Goal: Check status: Check status

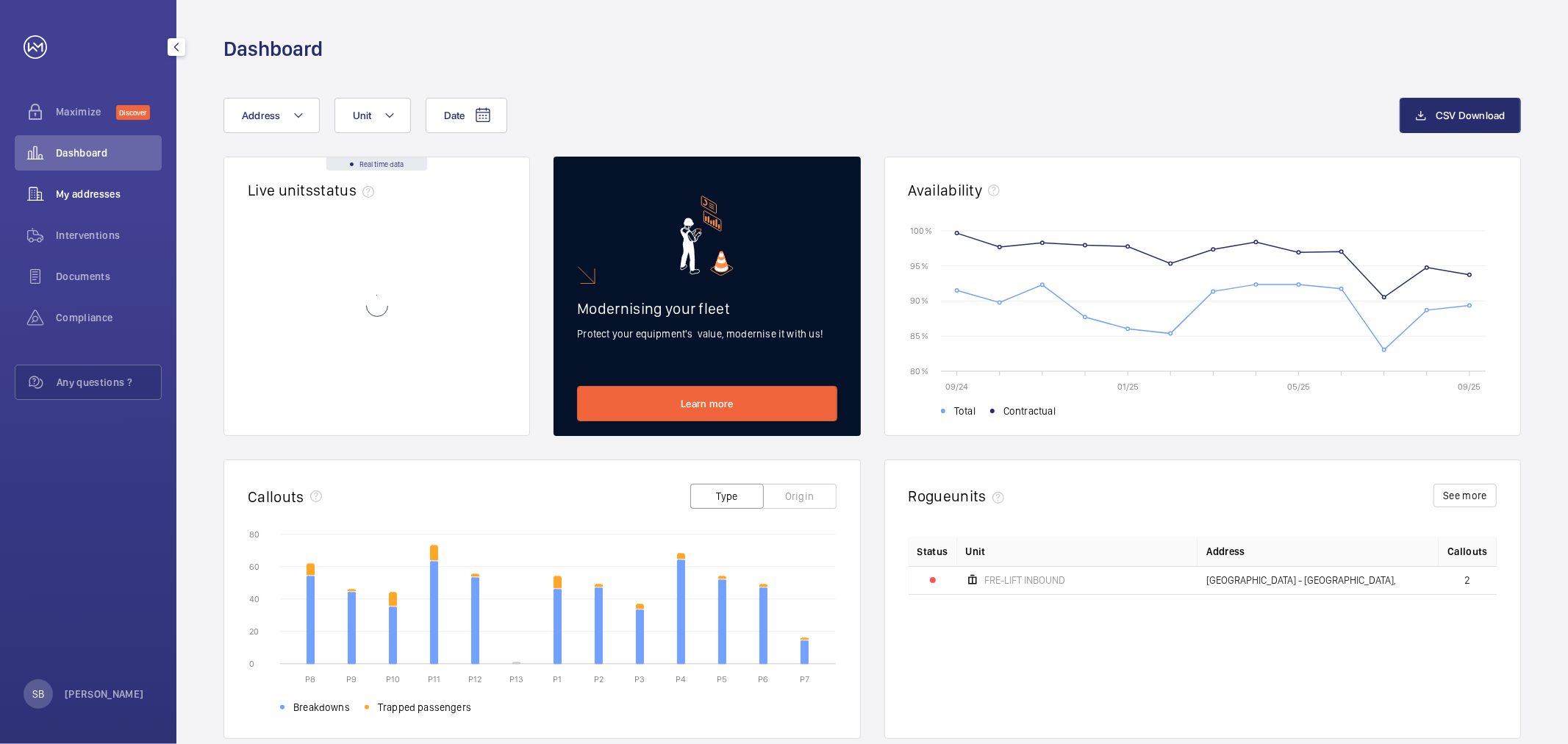
click at [99, 200] on span "My addresses" at bounding box center [108, 194] width 106 height 15
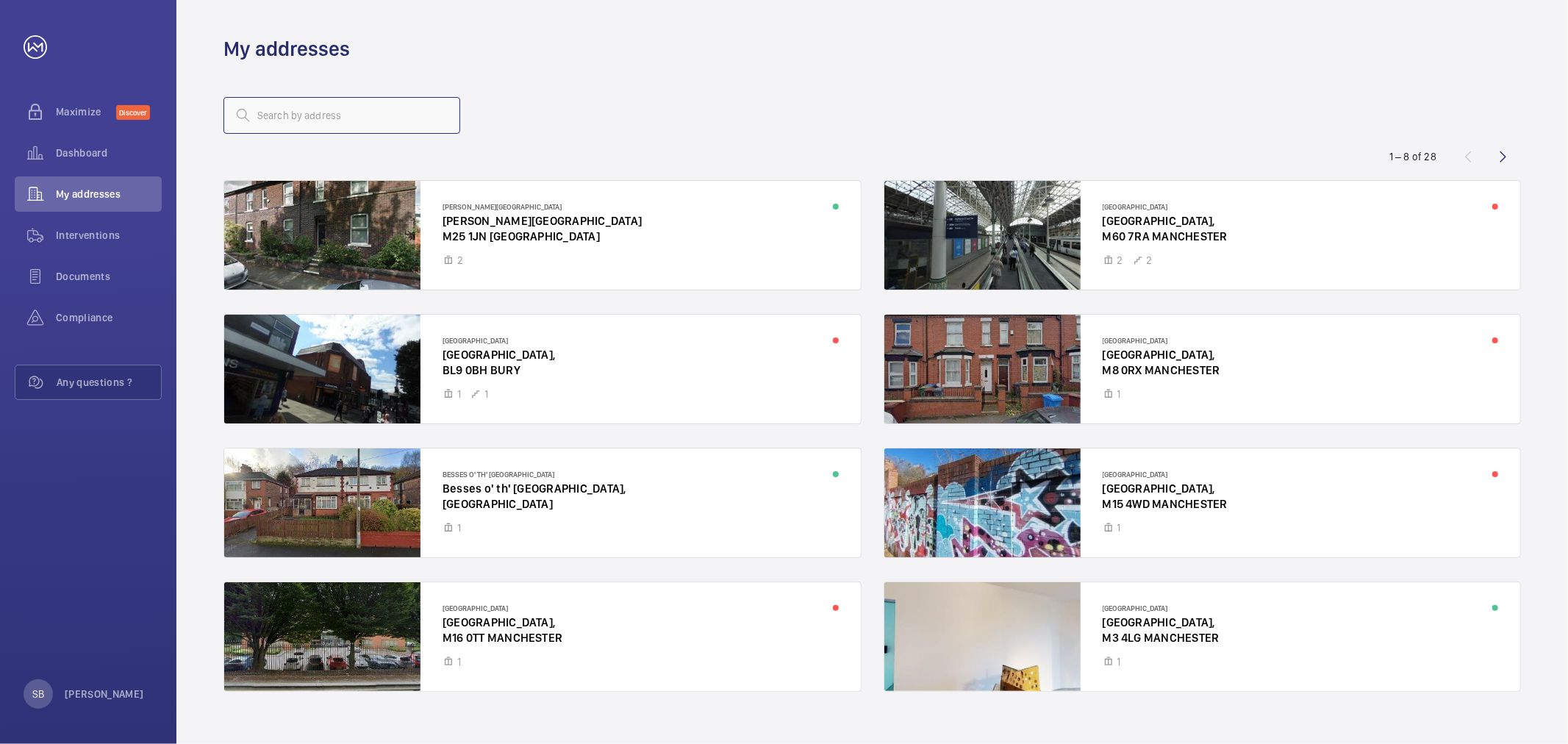
click at [315, 116] on input "text" at bounding box center [342, 116] width 237 height 37
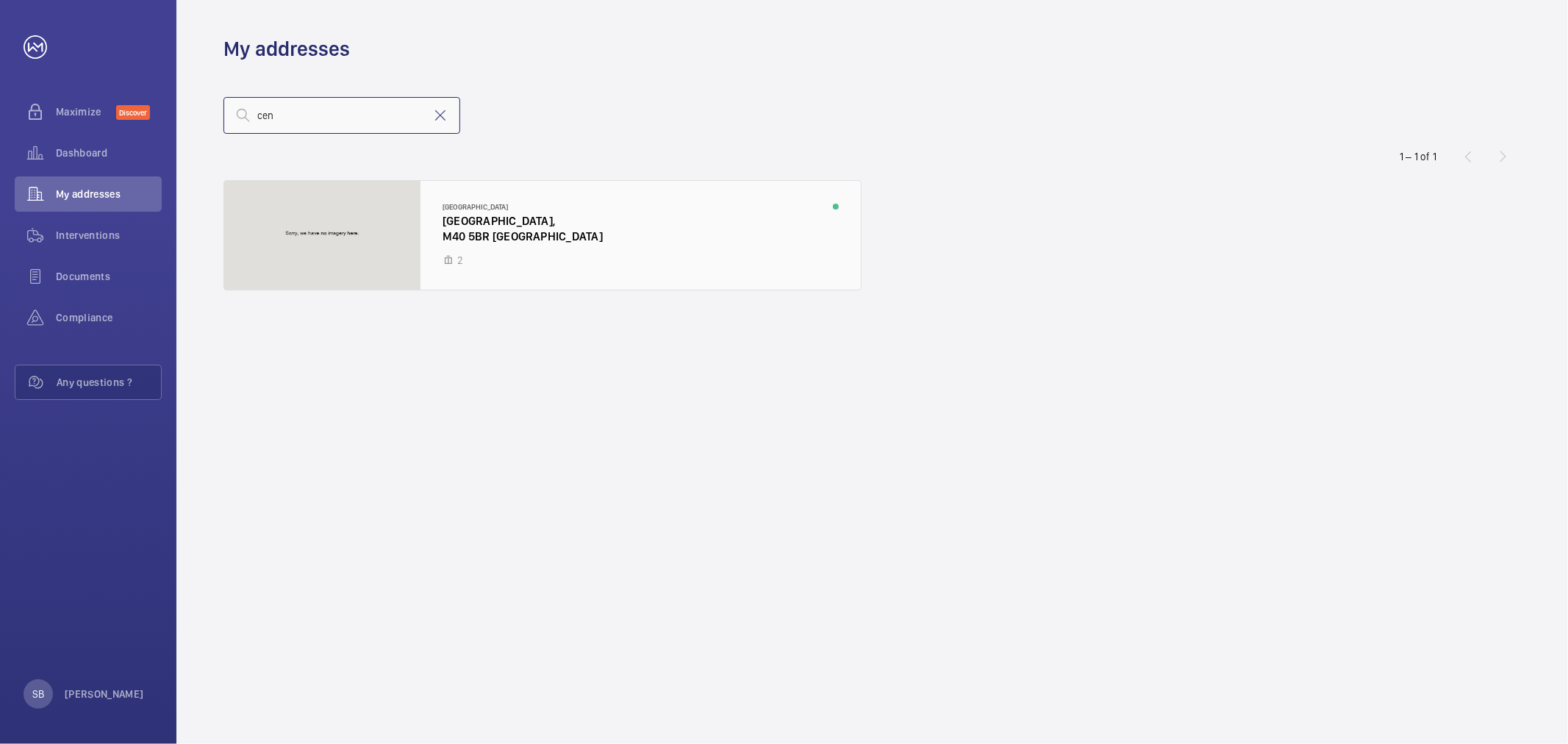
type input "cen"
click at [527, 241] on div at bounding box center [542, 235] width 636 height 109
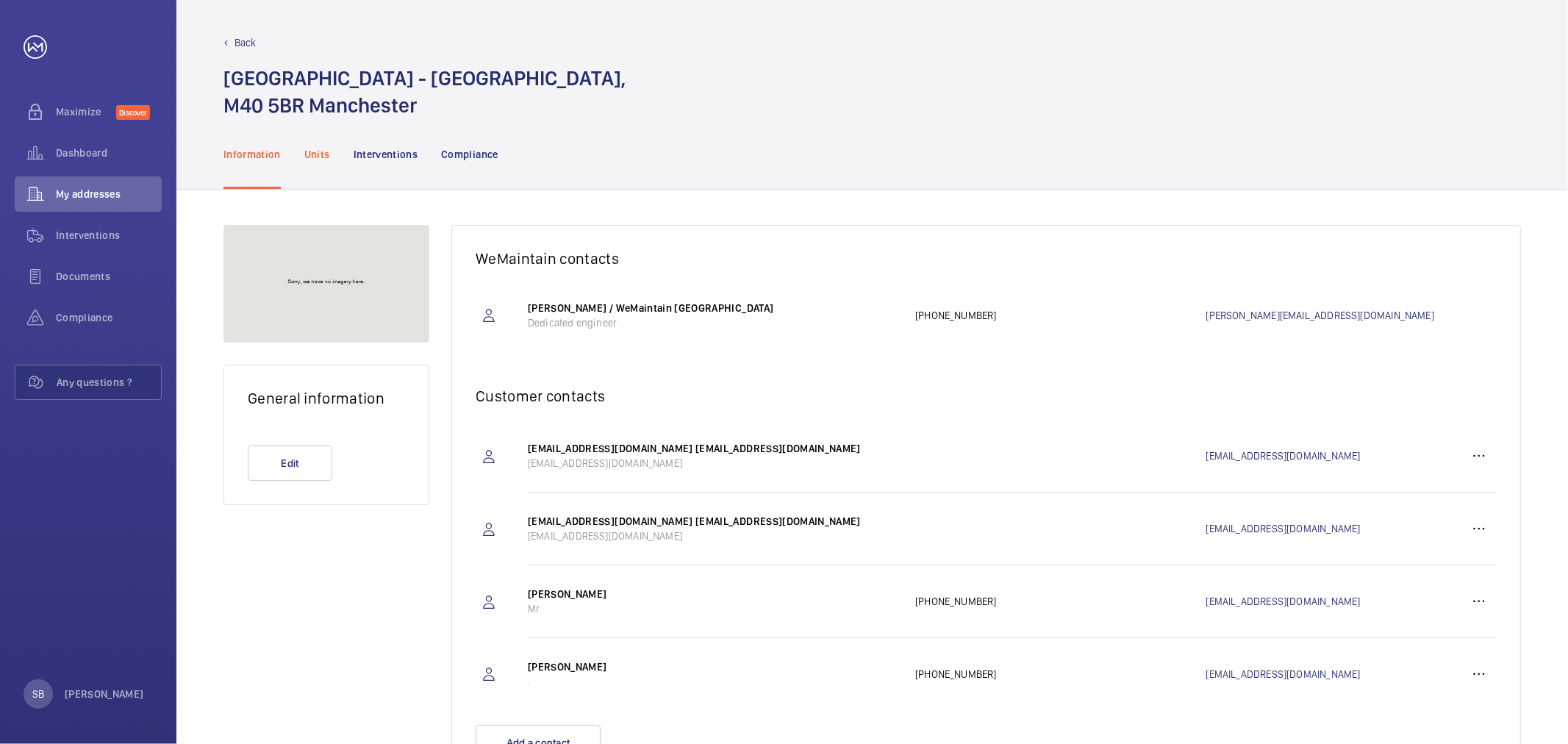
click at [318, 159] on p "Units" at bounding box center [317, 154] width 26 height 15
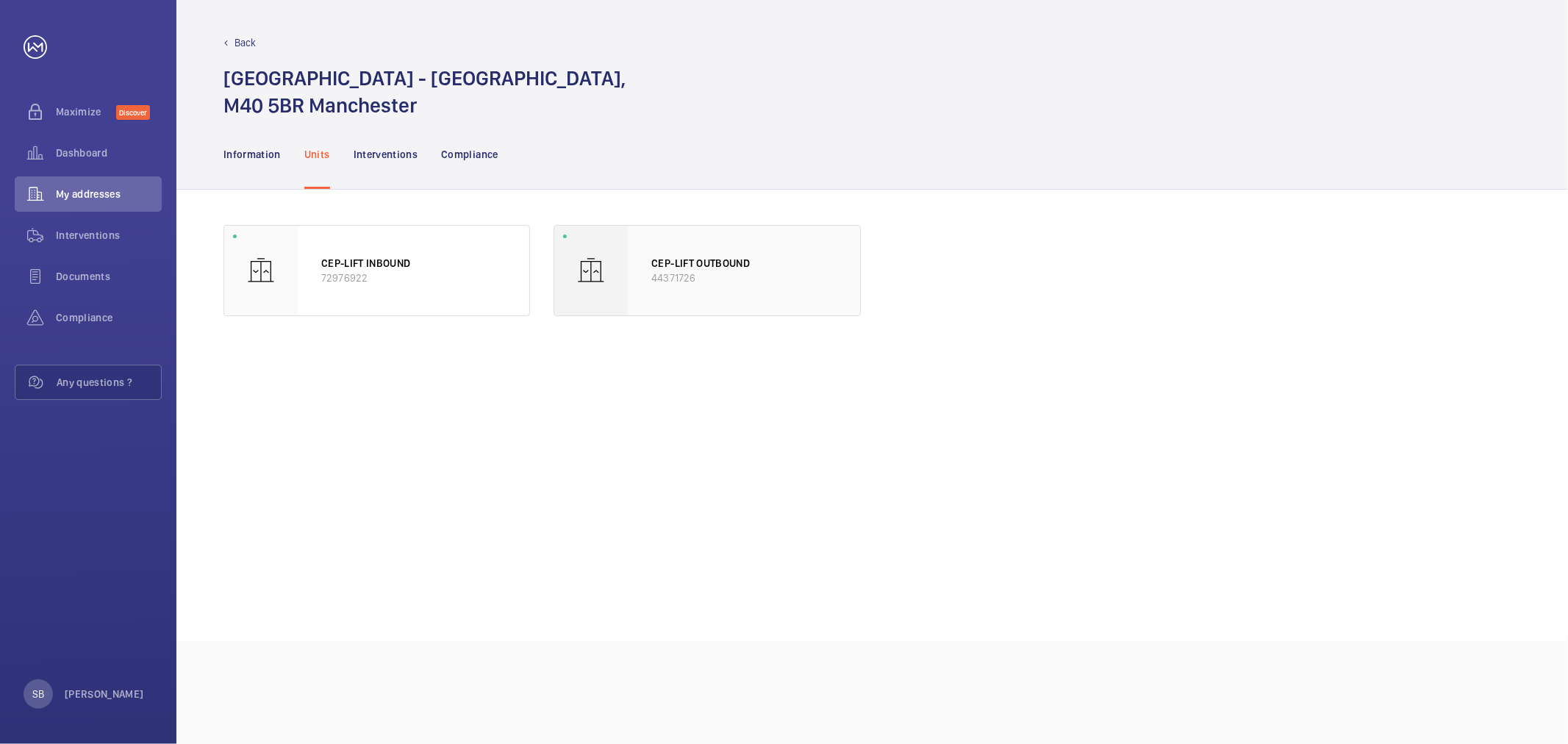
click at [698, 259] on p "CEP-LIFT OUTBOUND" at bounding box center [743, 263] width 184 height 15
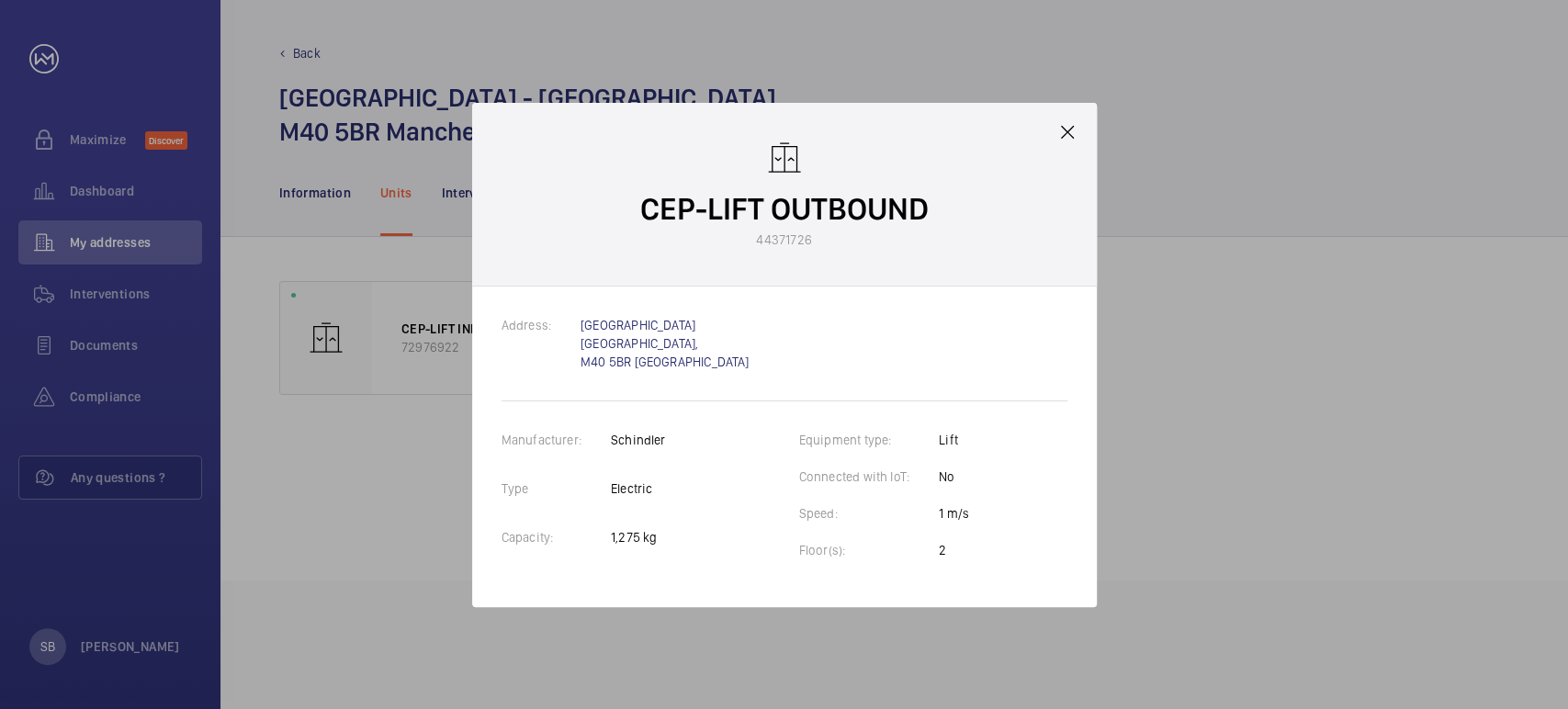
click at [1077, 140] on div "CEP-LIFT OUTBOUND 44371726" at bounding box center [784, 194] width 625 height 183
click at [1048, 129] on div "CEP-LIFT OUTBOUND 44371726" at bounding box center [784, 194] width 625 height 183
click at [1061, 139] on div "CEP-LIFT OUTBOUND 44371726" at bounding box center [784, 194] width 625 height 183
click at [1061, 139] on mat-icon at bounding box center [1067, 132] width 22 height 22
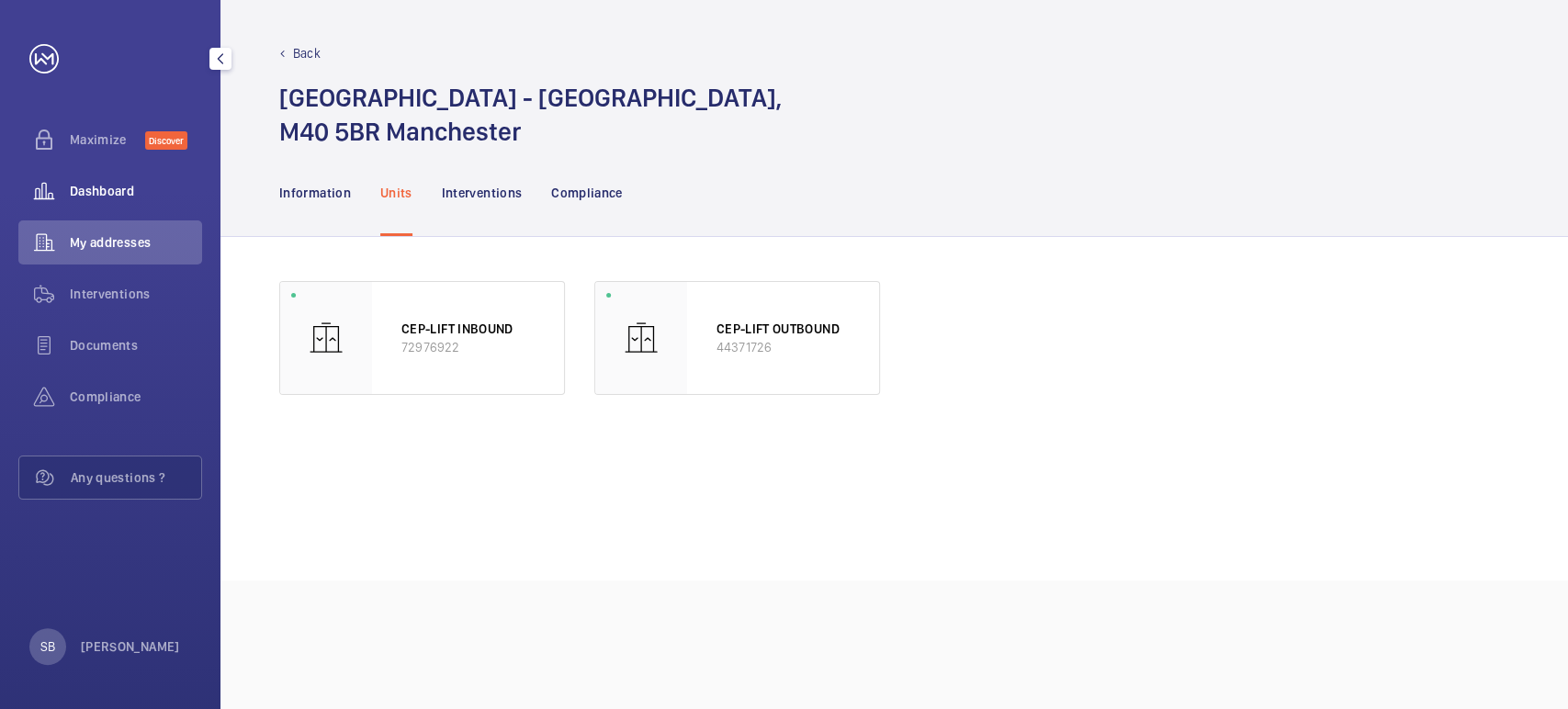
click at [145, 171] on div "Dashboard" at bounding box center [110, 192] width 183 height 44
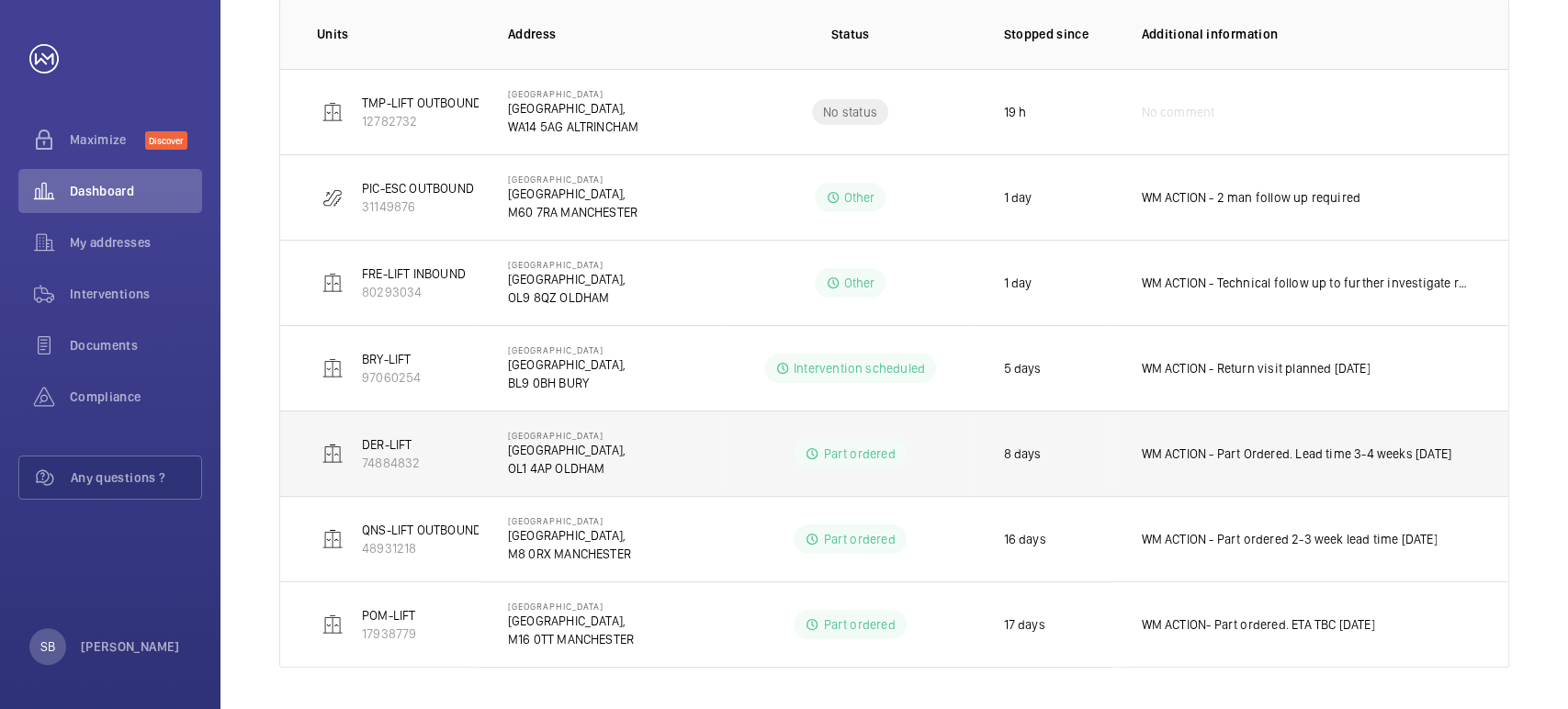
scroll to position [326, 0]
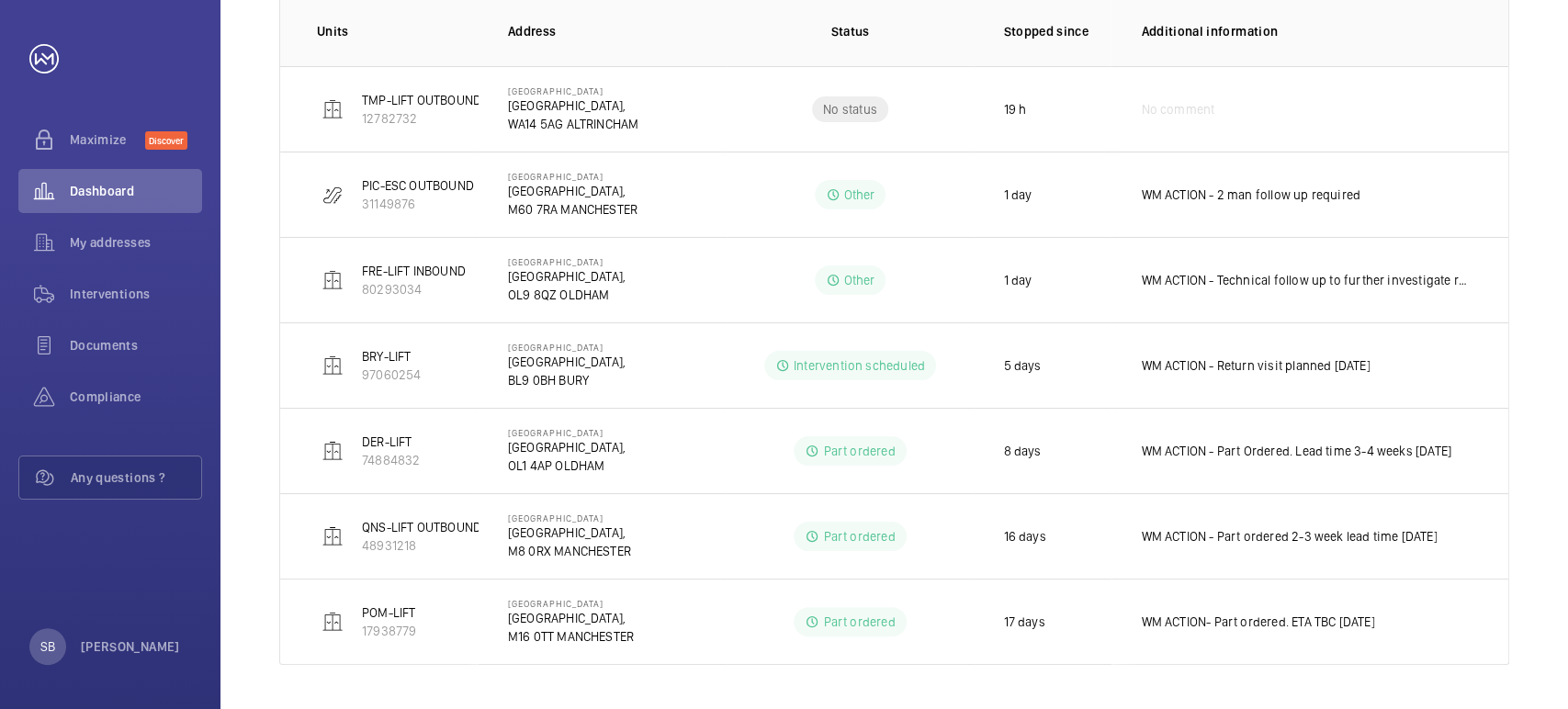
click at [1552, 438] on div "Shutdown Breakdown Address Unit 1 – 7 of 7 Units Address Status Stopped since A…" at bounding box center [894, 293] width 1348 height 831
